Goal: Communication & Community: Answer question/provide support

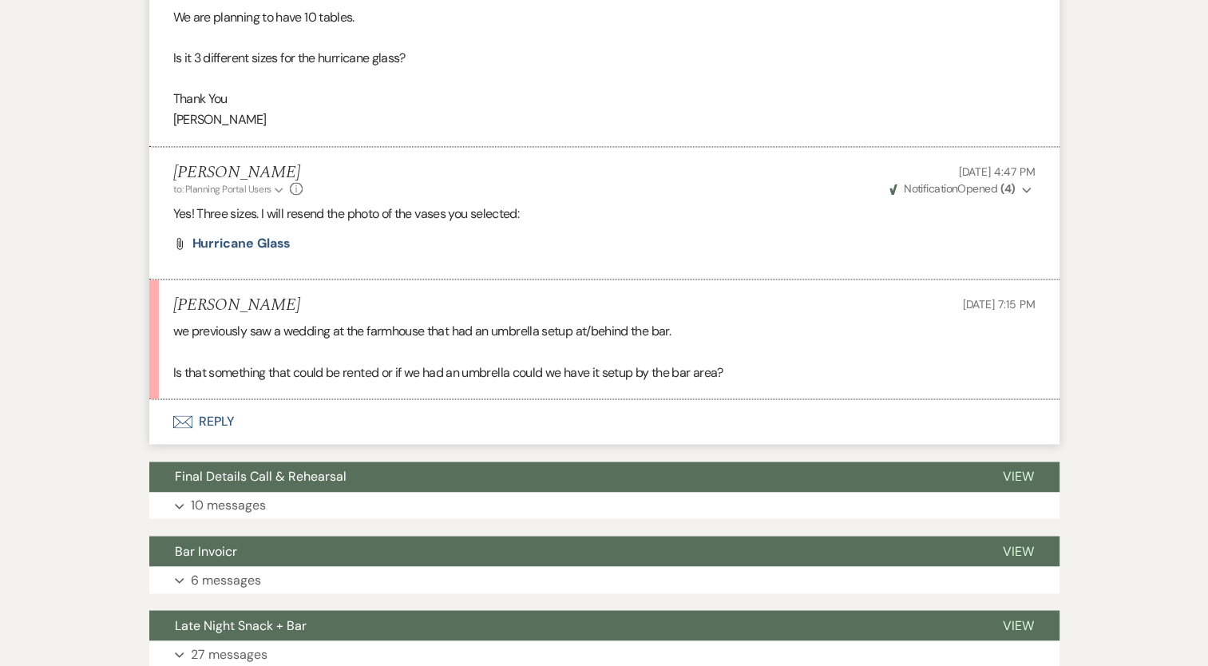
scroll to position [8541, 0]
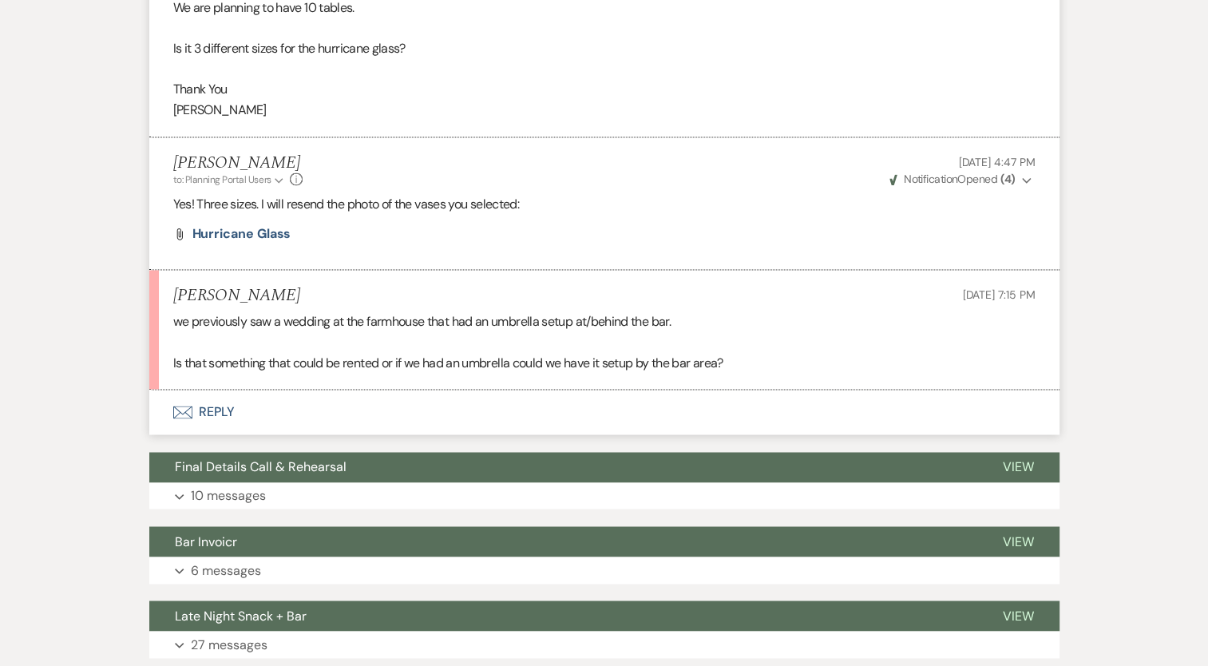
click at [209, 428] on button "Envelope Reply" at bounding box center [604, 412] width 910 height 45
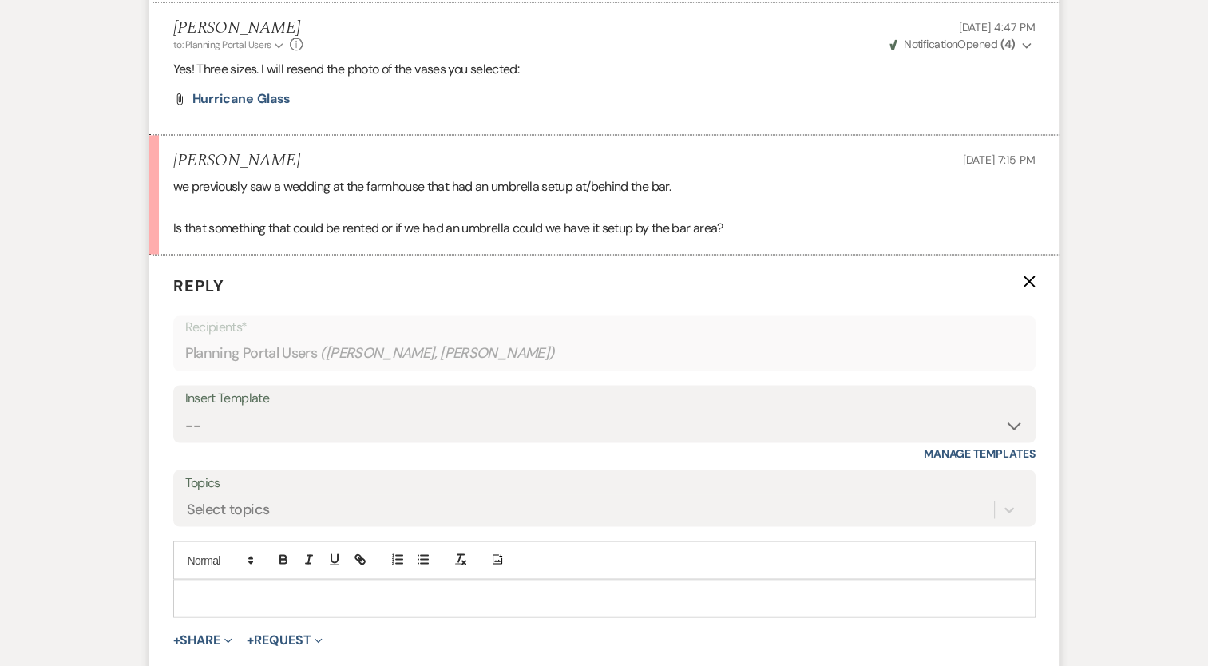
scroll to position [8860, 0]
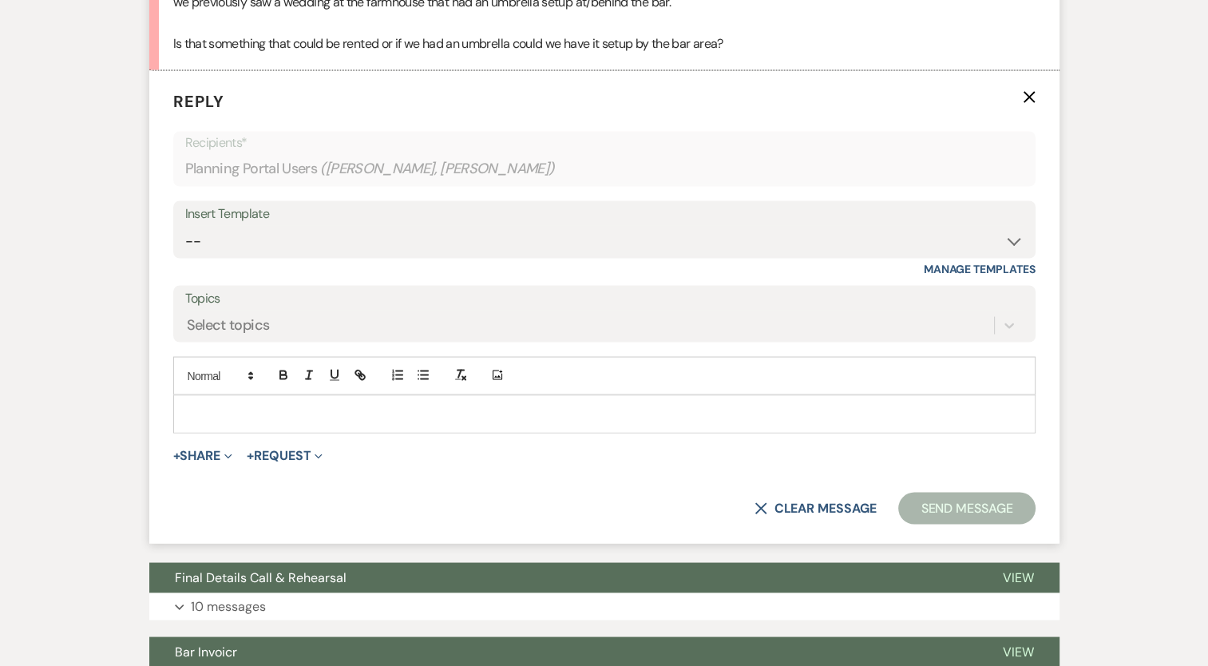
click at [238, 416] on div at bounding box center [604, 413] width 861 height 37
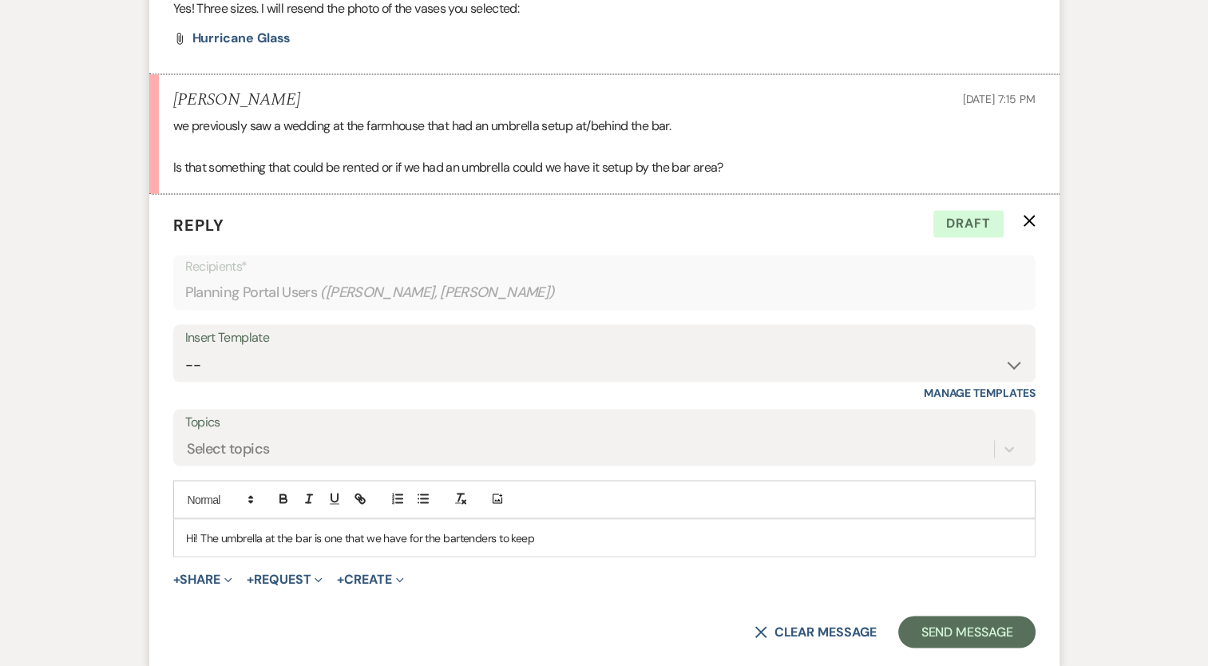
scroll to position [8723, 0]
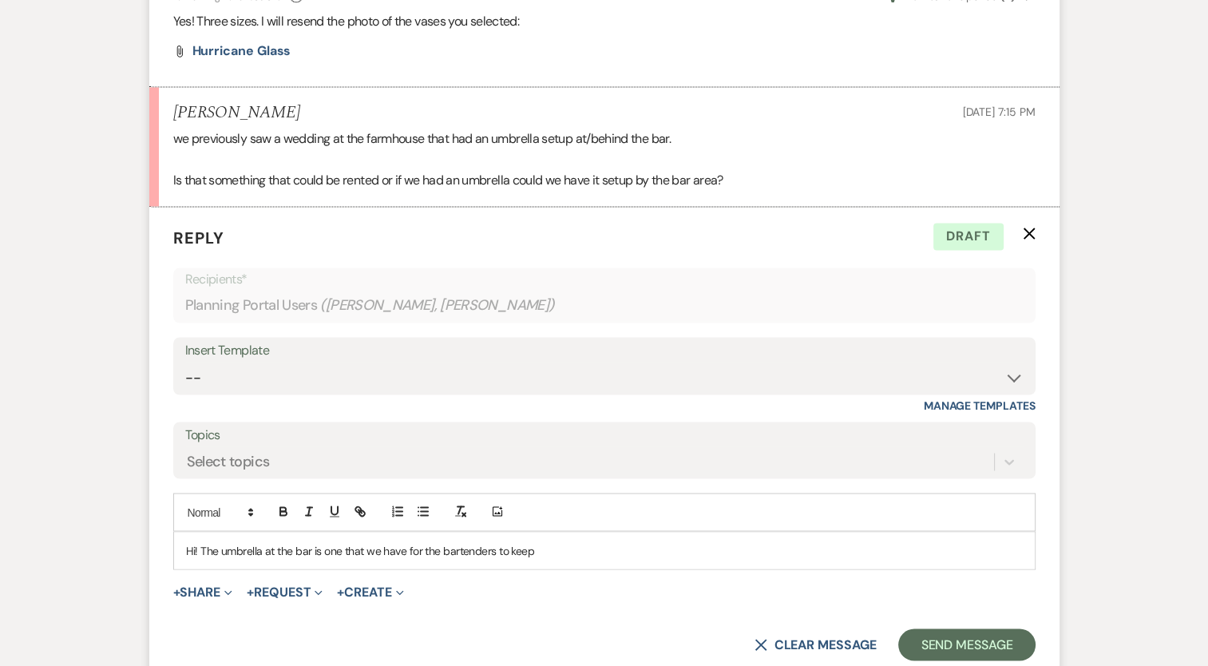
click at [556, 559] on p "Hi! The umbrella at the bar is one that we have for the bartenders to keep" at bounding box center [604, 550] width 837 height 18
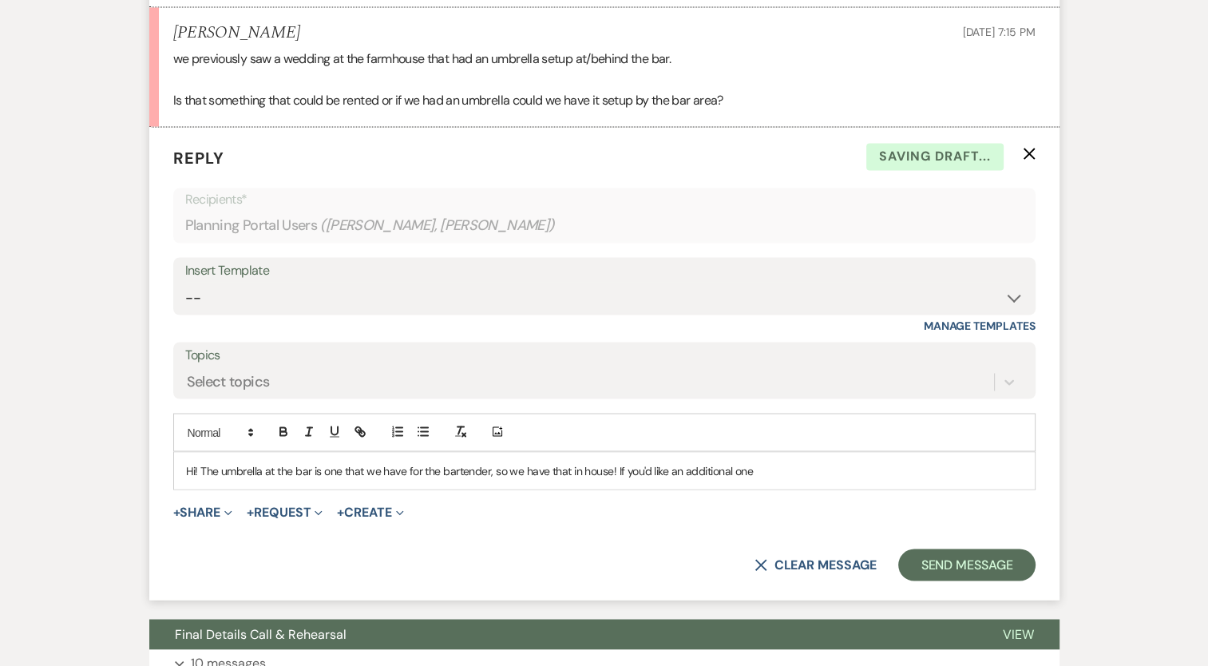
click at [771, 479] on p "Hi! The umbrella at the bar is one that we have for the bartender, so we have t…" at bounding box center [604, 471] width 837 height 18
click at [485, 479] on p "Hi! The umbrella at the bar is one that we have for the bartender, so we have t…" at bounding box center [604, 471] width 837 height 18
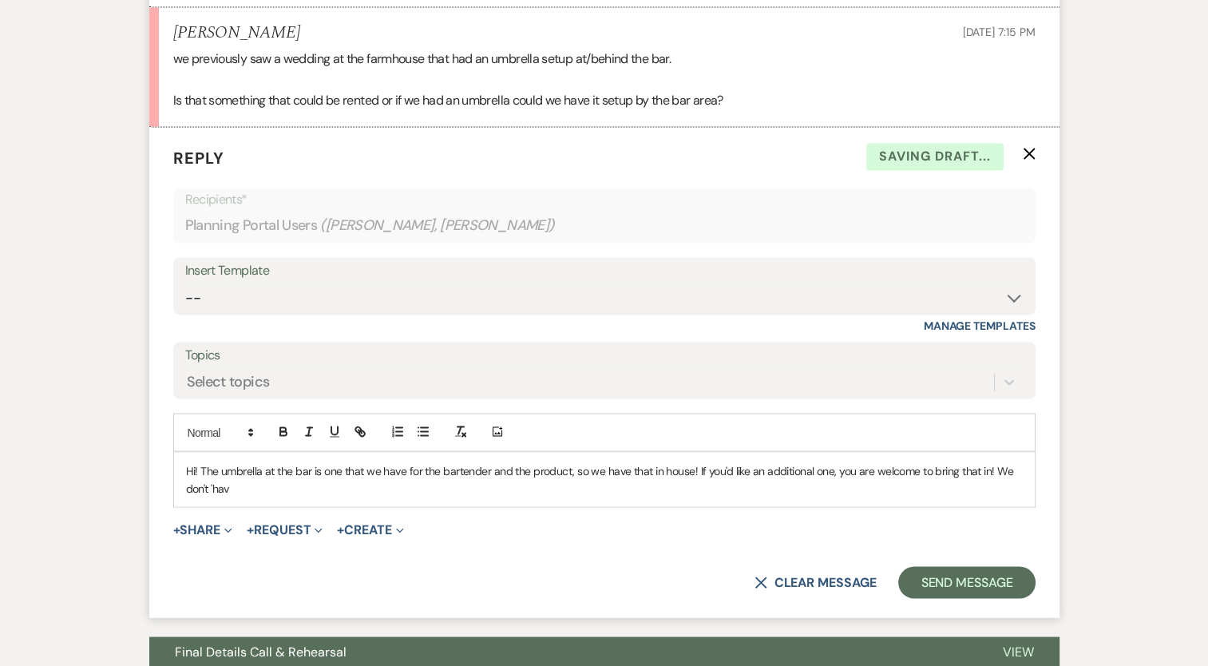
click at [696, 482] on p "Hi! The umbrella at the bar is one that we have for the bartender and the produ…" at bounding box center [604, 480] width 837 height 36
click at [1004, 476] on p "Hi! The umbrella at the bar is one that we have for the bartender and the produ…" at bounding box center [604, 480] width 837 height 36
click at [1028, 484] on div "Hi! The umbrella at the bar is one that we have for the bartender and the produ…" at bounding box center [604, 479] width 861 height 55
drag, startPoint x: 1016, startPoint y: 481, endPoint x: 993, endPoint y: 481, distance: 23.2
click at [993, 481] on p "Hi! The umbrella at the bar is one that we have for the bartender and the produ…" at bounding box center [604, 480] width 837 height 36
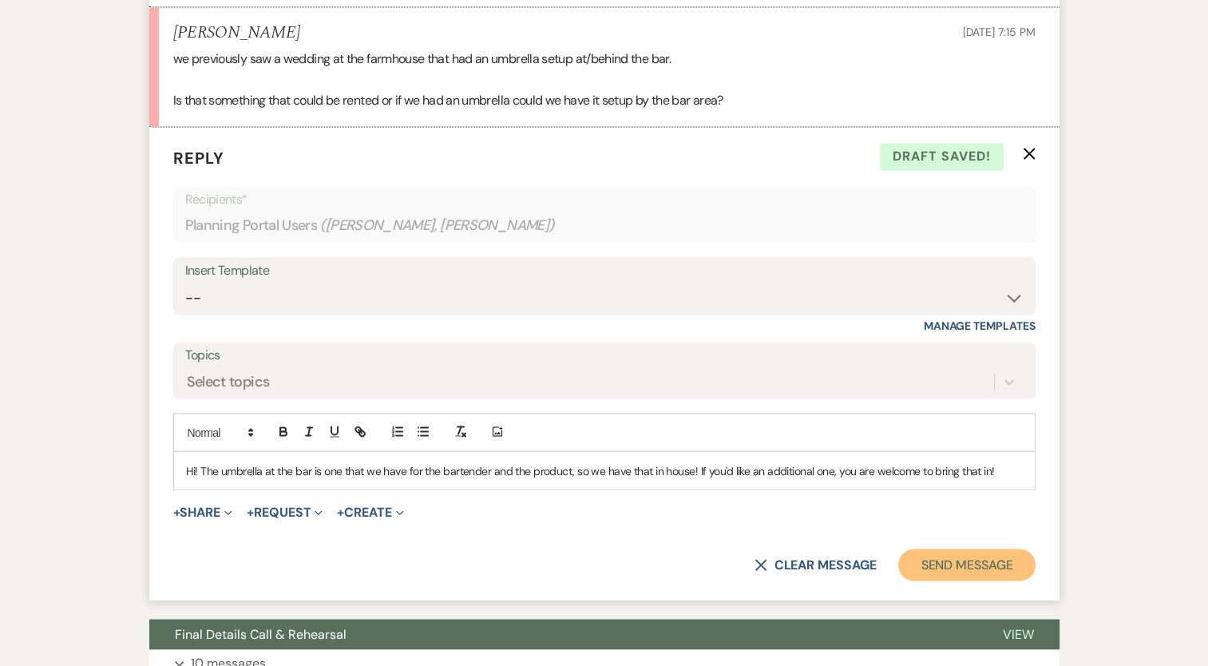
click at [961, 573] on button "Send Message" at bounding box center [966, 565] width 137 height 32
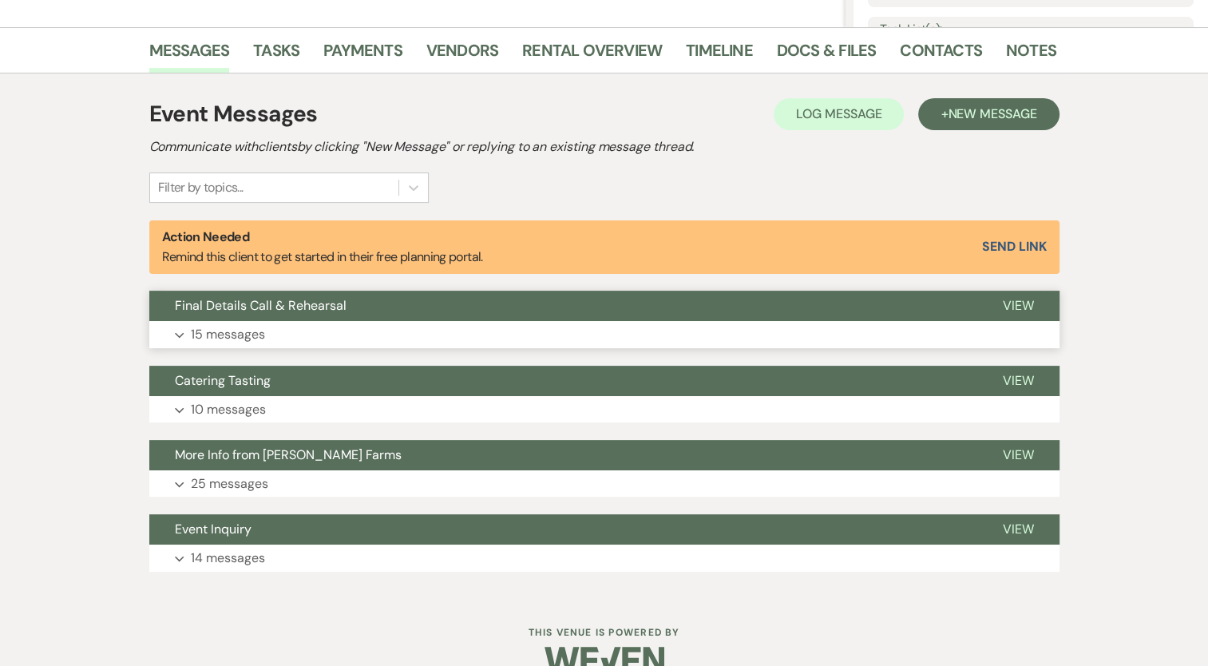
scroll to position [405, 0]
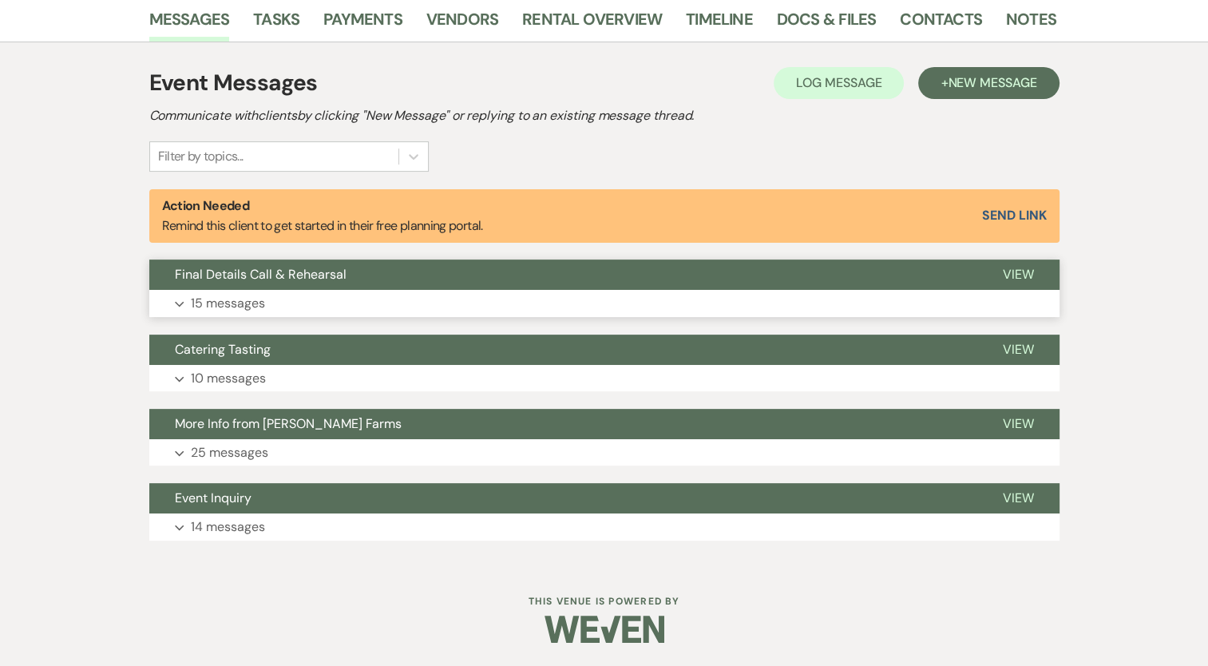
click at [213, 307] on p "15 messages" at bounding box center [228, 303] width 74 height 21
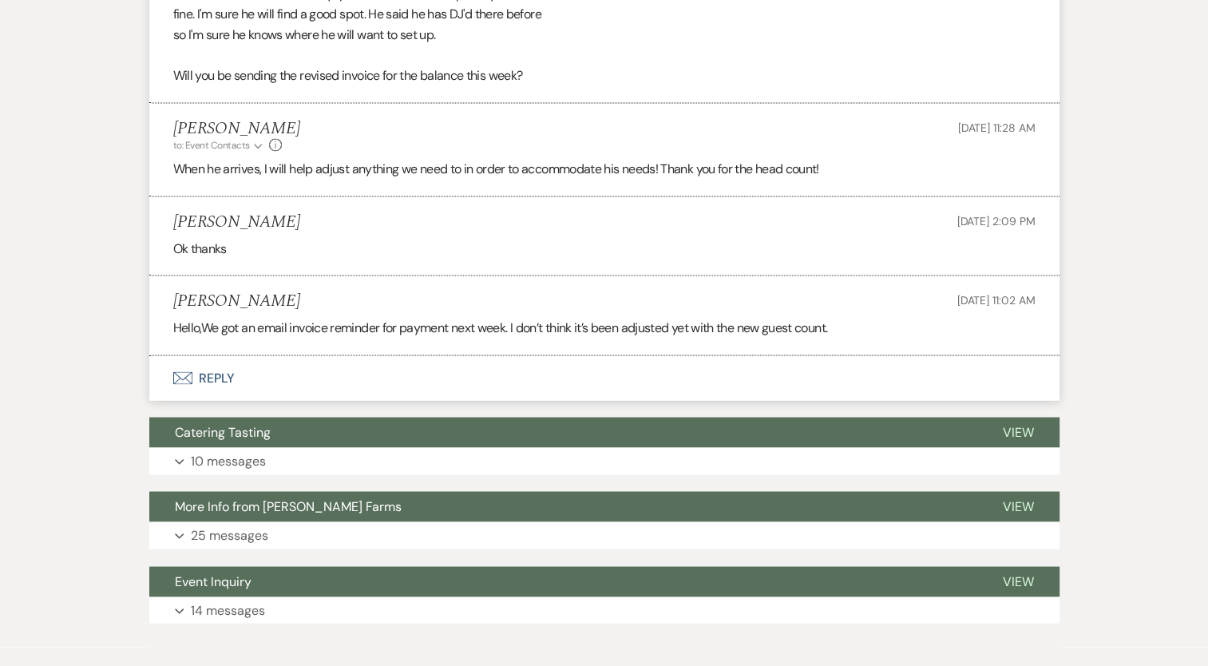
scroll to position [2673, 0]
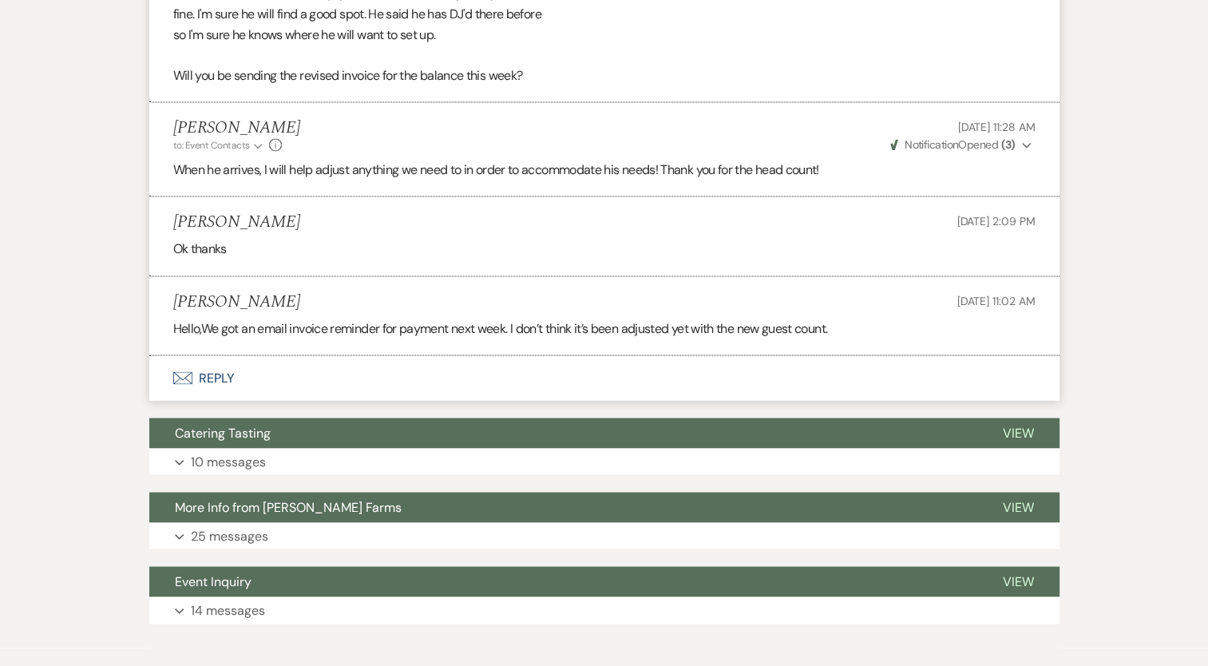
click at [513, 180] on p "When he arrives, I will help adjust anything we need to in order to accommodate…" at bounding box center [604, 170] width 862 height 21
click at [548, 180] on p "When he arrives, I will help adjust anything we need to in order to accommodate…" at bounding box center [604, 170] width 862 height 21
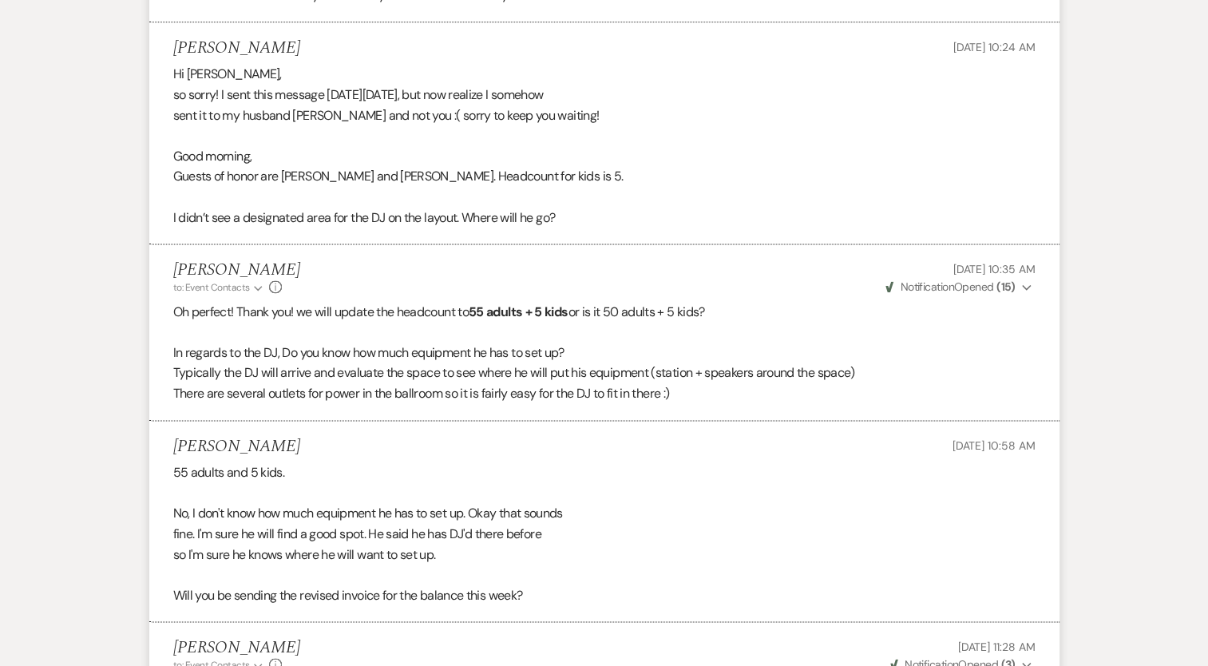
scroll to position [2114, 0]
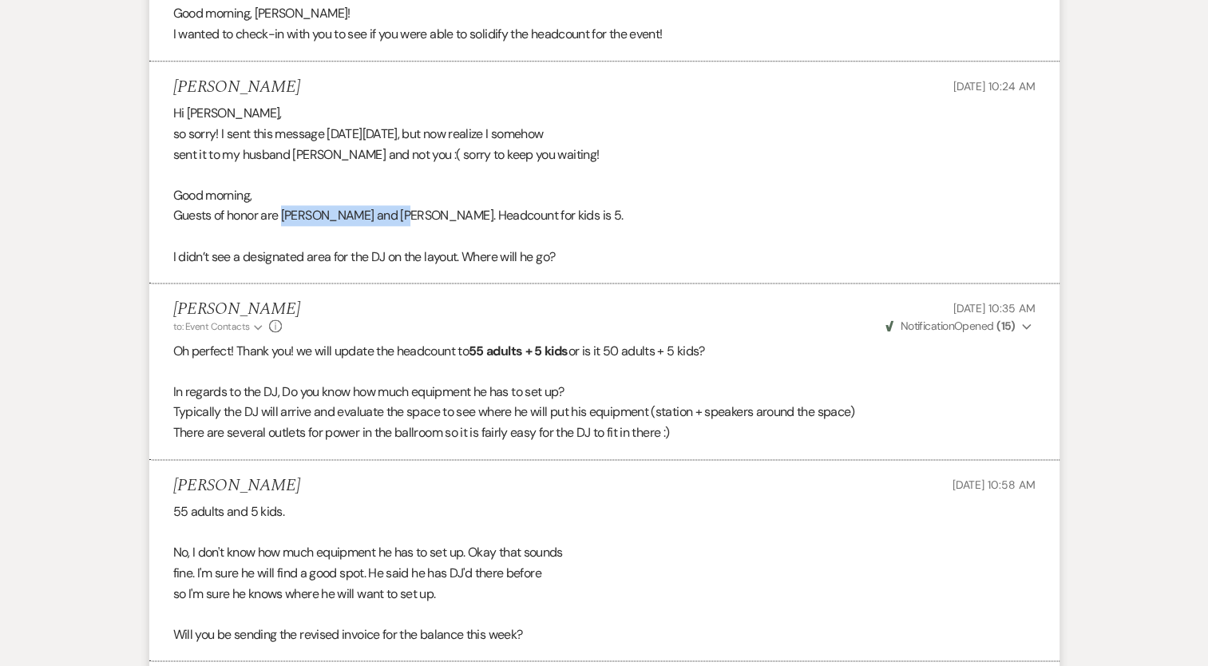
drag, startPoint x: 286, startPoint y: 236, endPoint x: 402, endPoint y: 234, distance: 116.6
click at [402, 234] on div "Hi Kylee, so sorry! I sent this message on Friday 7/25, but now realize I someh…" at bounding box center [604, 185] width 862 height 164
copy div "Dave and Debi Murray"
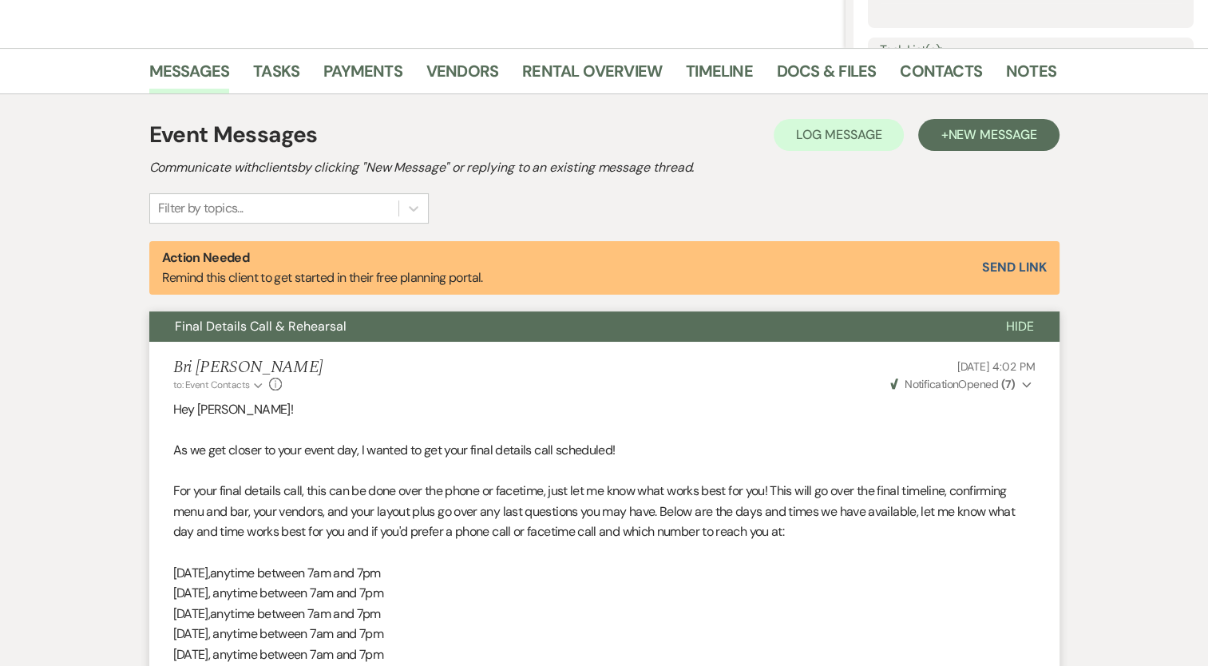
scroll to position [0, 0]
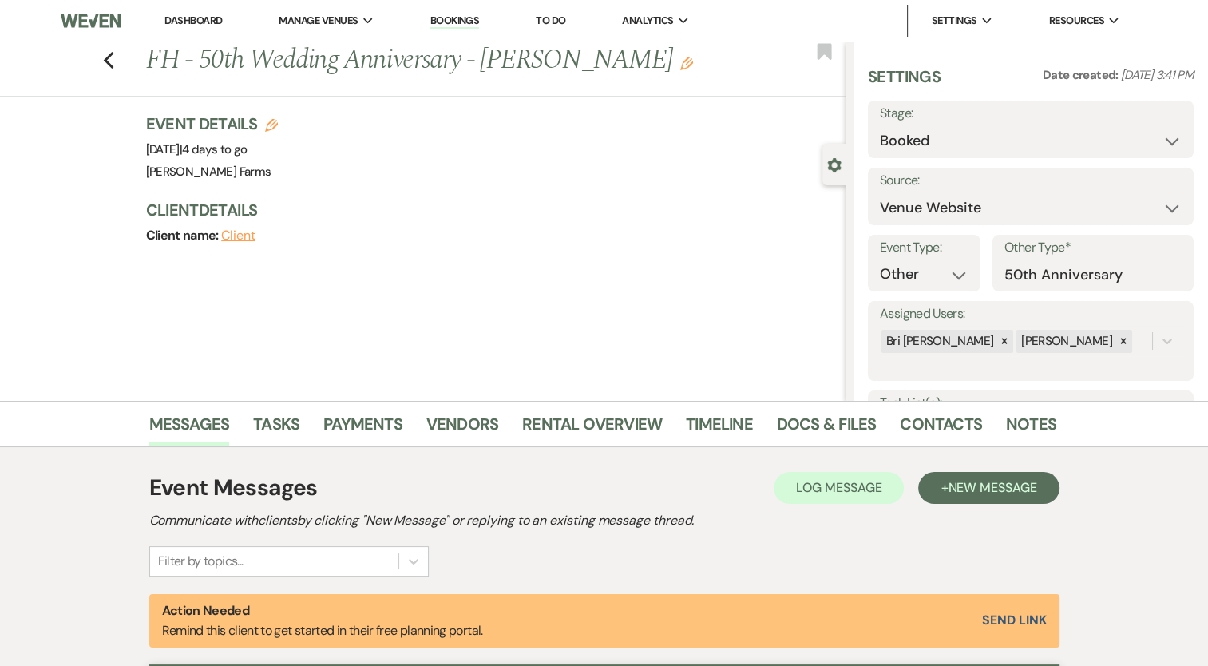
click at [207, 14] on link "Dashboard" at bounding box center [192, 21] width 57 height 14
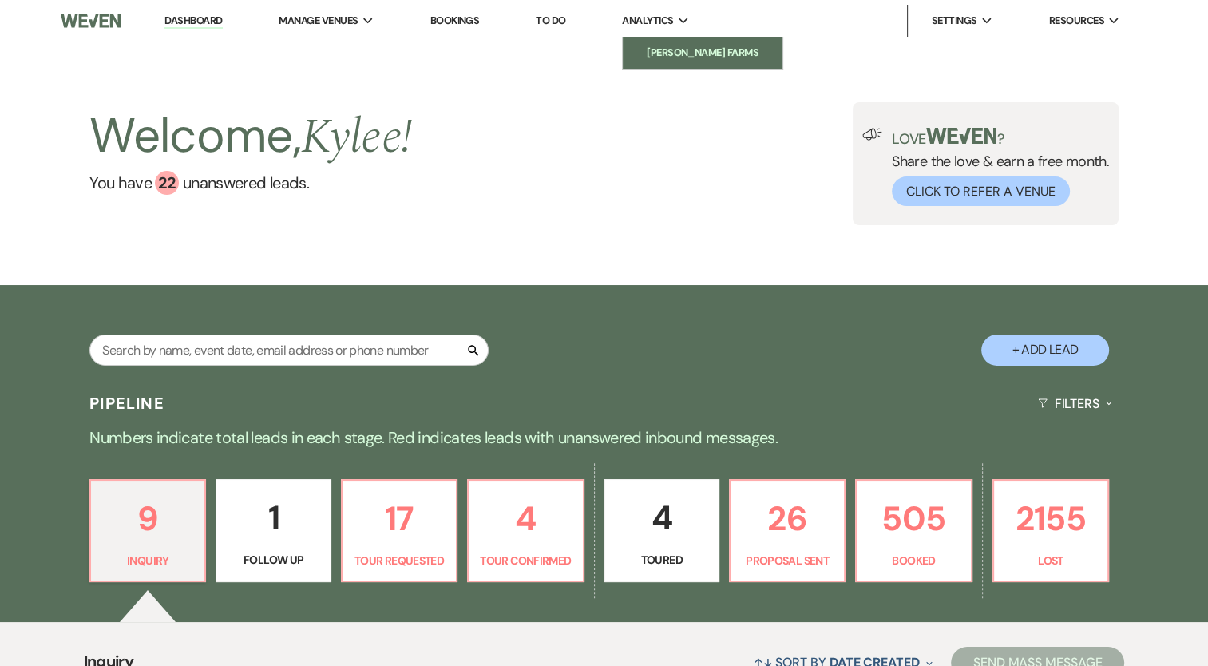
click at [690, 50] on li "[PERSON_NAME] Farms" at bounding box center [703, 53] width 144 height 16
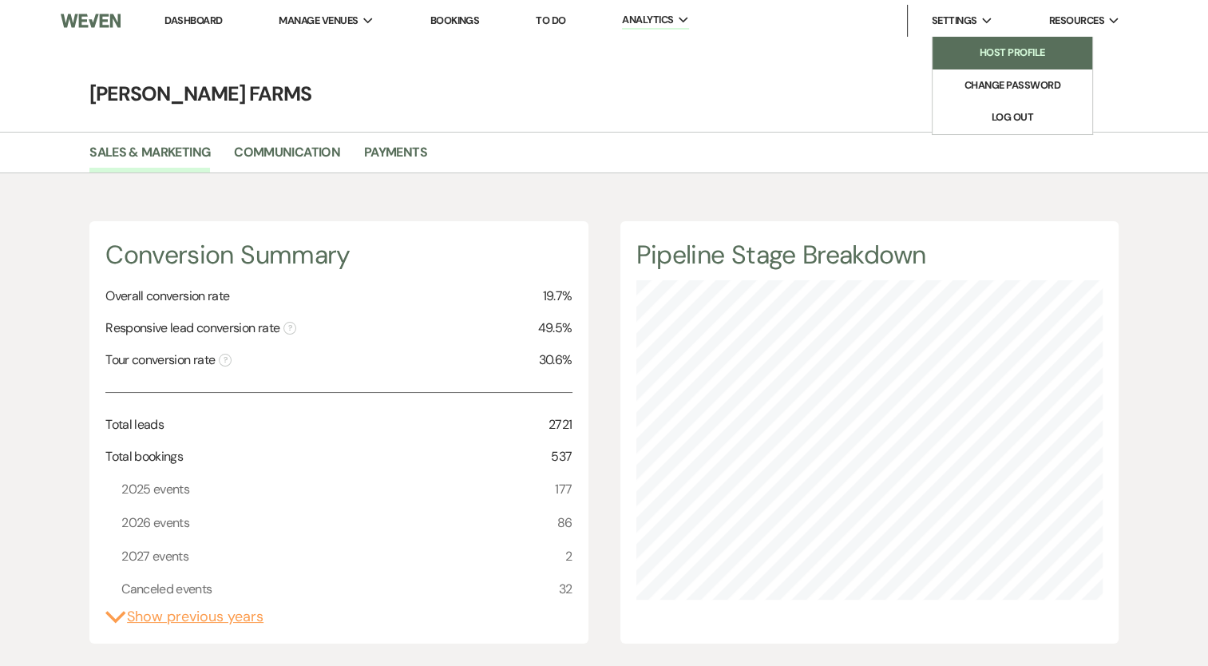
click at [977, 53] on li "Host Profile" at bounding box center [1013, 53] width 144 height 16
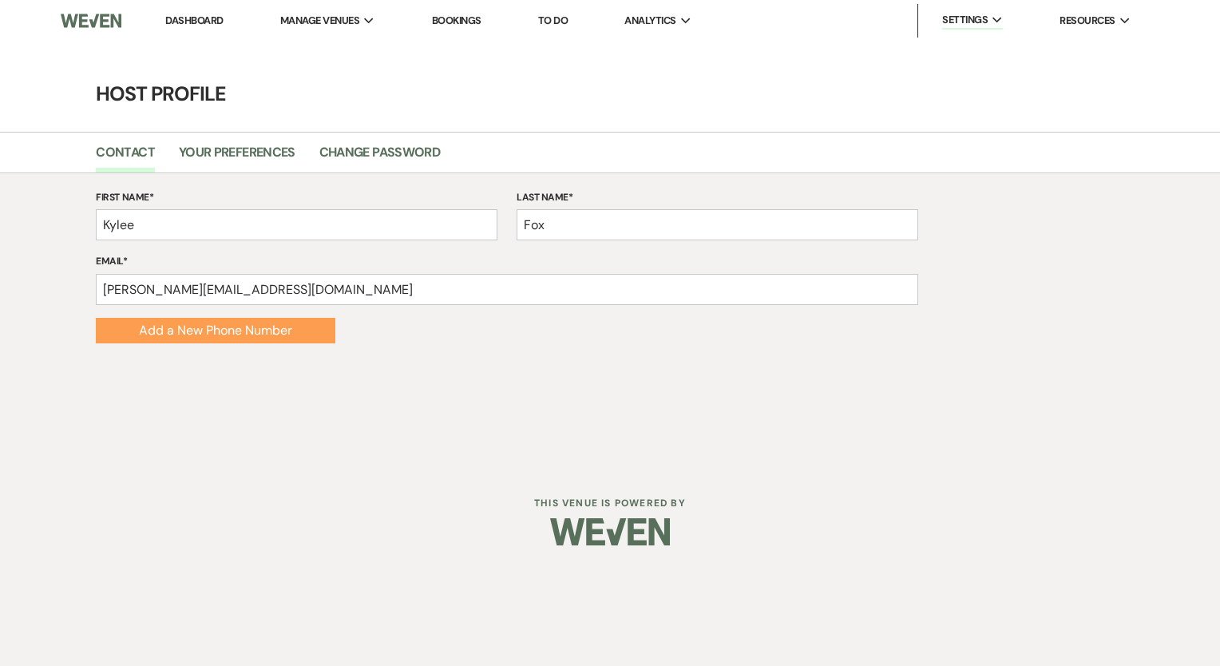
click at [91, 14] on img at bounding box center [91, 21] width 60 height 34
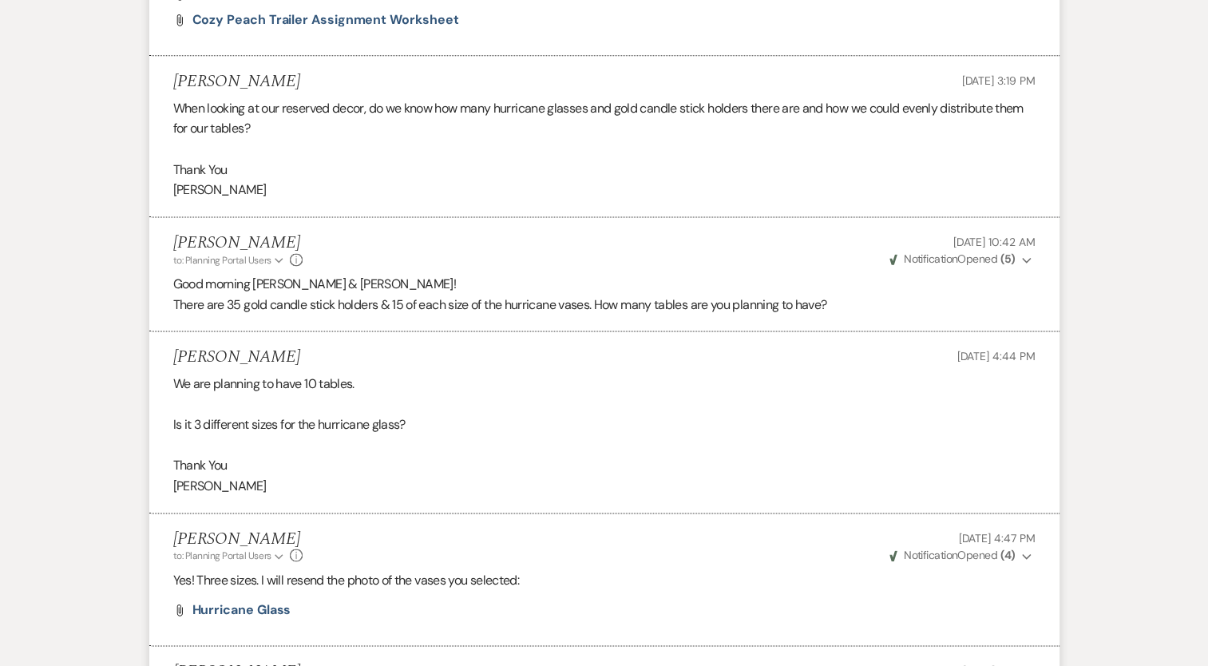
scroll to position [7765, 0]
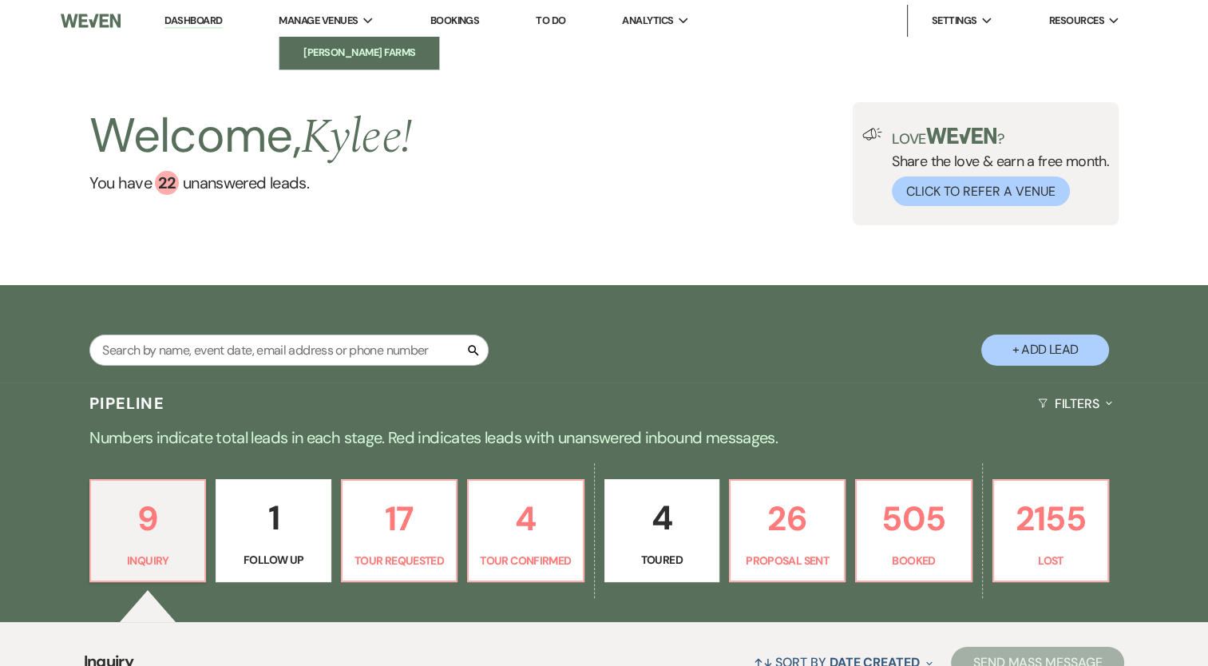
click at [376, 59] on li "[PERSON_NAME] Farms" at bounding box center [359, 53] width 144 height 16
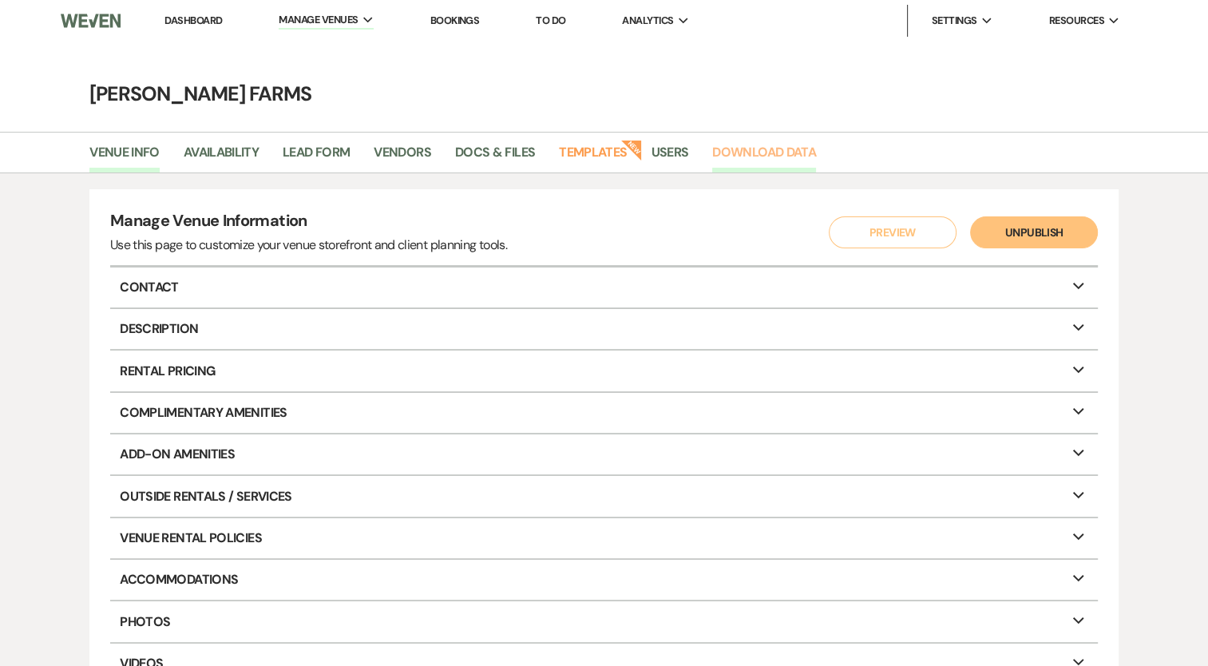
click at [767, 149] on link "Download Data" at bounding box center [764, 157] width 104 height 30
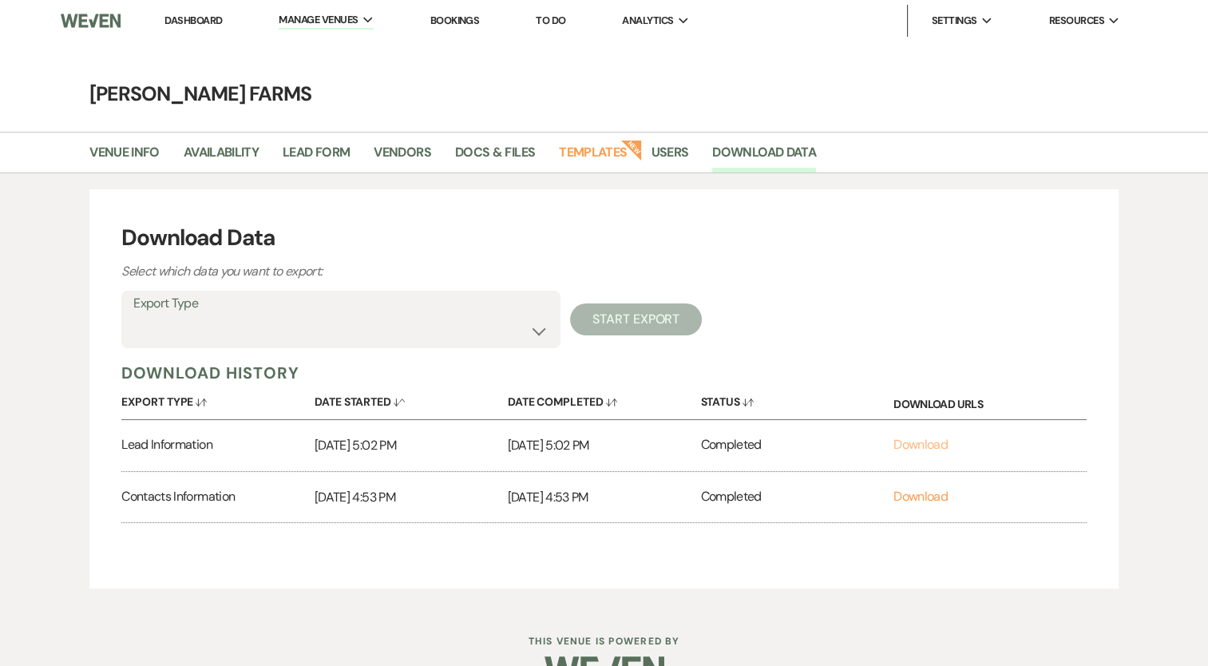
click at [907, 446] on link "Download" at bounding box center [921, 444] width 54 height 17
